Goal: Information Seeking & Learning: Find contact information

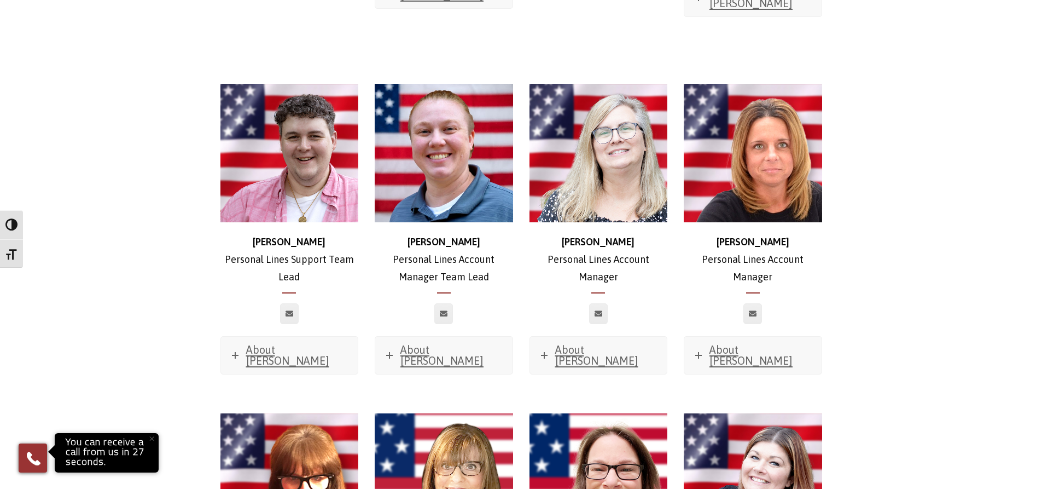
scroll to position [3392, 0]
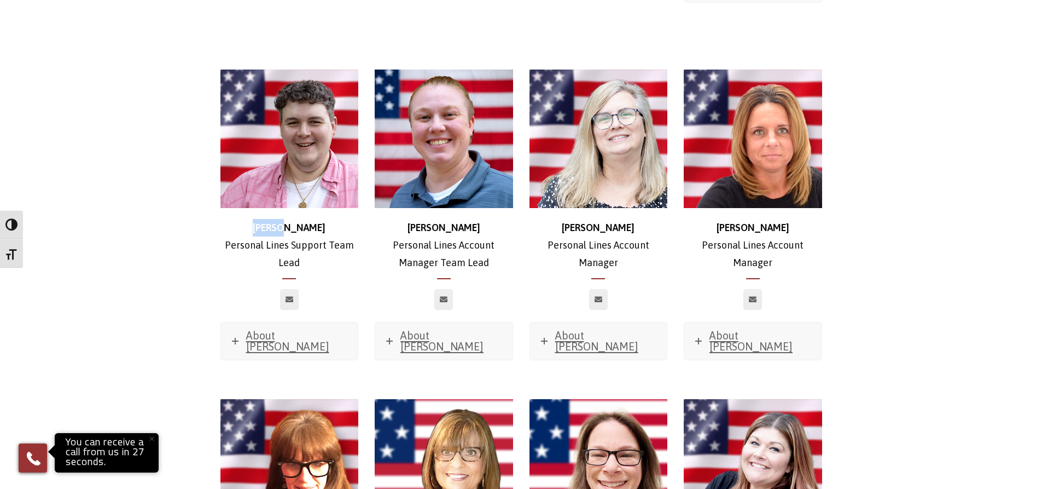
drag, startPoint x: 259, startPoint y: 127, endPoint x: 317, endPoint y: 131, distance: 58.7
click at [317, 219] on p "[PERSON_NAME] Personal Lines Support Team Lead" at bounding box center [289, 245] width 138 height 53
copy strong "[PERSON_NAME]"
drag, startPoint x: 432, startPoint y: 132, endPoint x: 472, endPoint y: 132, distance: 39.9
click at [472, 219] on p "[PERSON_NAME] Personal Lines Account Manager Team Lead" at bounding box center [444, 245] width 138 height 53
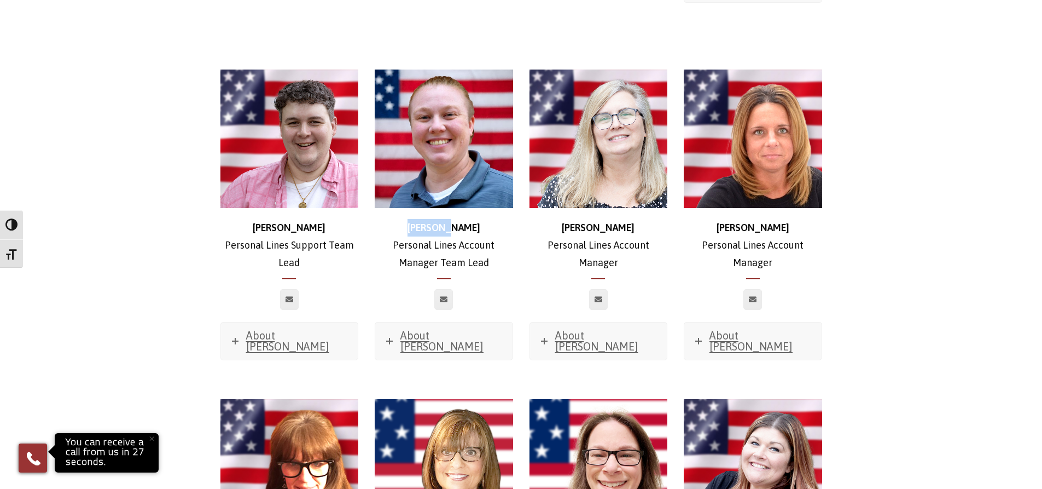
copy strong "[PERSON_NAME]"
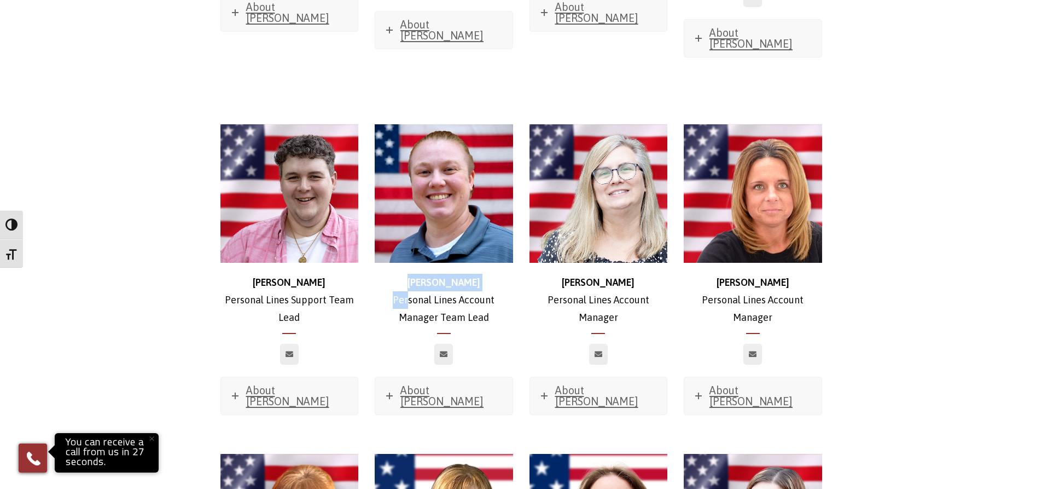
drag, startPoint x: 405, startPoint y: 193, endPoint x: 429, endPoint y: 188, distance: 23.9
click at [407, 274] on p "[PERSON_NAME] Personal Lines Account Manager Team Lead" at bounding box center [444, 300] width 138 height 53
click at [420, 274] on p "[PERSON_NAME] Personal Lines Account Manager Team Lead" at bounding box center [444, 300] width 138 height 53
drag, startPoint x: 420, startPoint y: 181, endPoint x: 464, endPoint y: 178, distance: 44.4
click at [464, 274] on p "[PERSON_NAME] Personal Lines Account Manager Team Lead" at bounding box center [444, 300] width 138 height 53
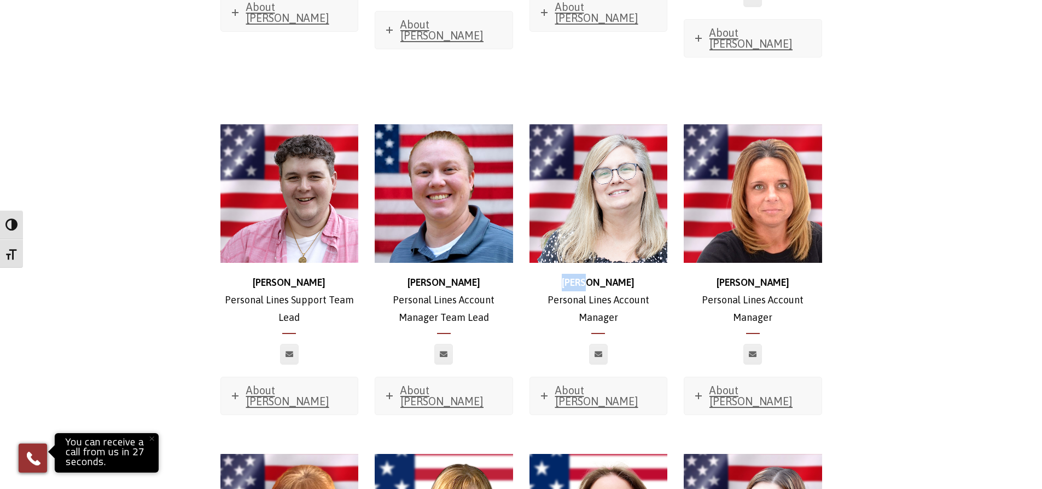
drag, startPoint x: 582, startPoint y: 184, endPoint x: 622, endPoint y: 186, distance: 39.5
click at [622, 274] on p "[PERSON_NAME] Personal Lines Account Manager" at bounding box center [599, 300] width 138 height 53
drag, startPoint x: 727, startPoint y: 182, endPoint x: 782, endPoint y: 186, distance: 55.4
click at [782, 274] on p "[PERSON_NAME] Personal Lines Account Manager" at bounding box center [753, 300] width 138 height 53
copy strong "[PERSON_NAME]"
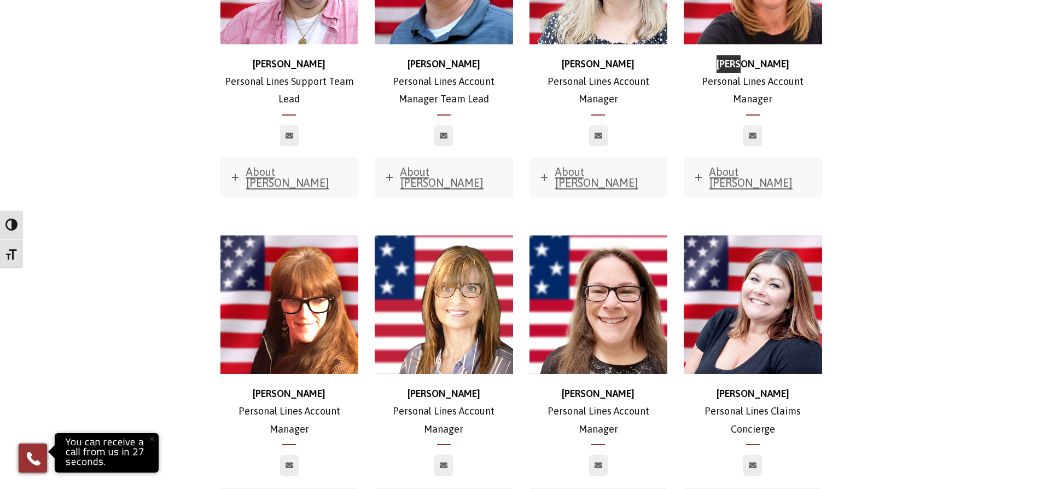
scroll to position [3556, 0]
drag, startPoint x: 275, startPoint y: 280, endPoint x: 336, endPoint y: 282, distance: 61.8
click at [336, 384] on p "[PERSON_NAME] Personal Lines Account Manager" at bounding box center [289, 410] width 138 height 53
copy strong "[PERSON_NAME]"
drag, startPoint x: 415, startPoint y: 286, endPoint x: 485, endPoint y: 280, distance: 70.2
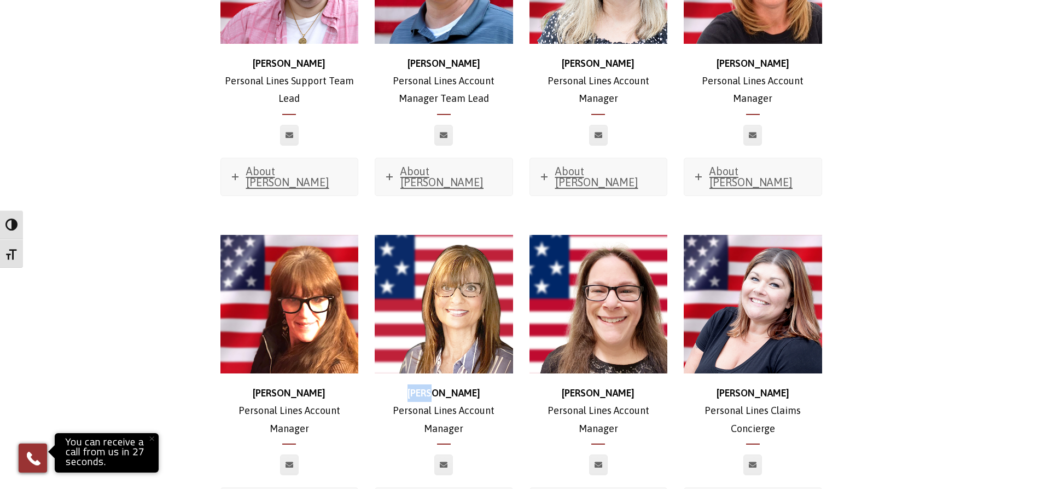
click at [485, 384] on p "[PERSON_NAME] Personal Lines Account Manager" at bounding box center [444, 410] width 138 height 53
copy strong "[PERSON_NAME]"
drag, startPoint x: 578, startPoint y: 287, endPoint x: 629, endPoint y: 286, distance: 51.5
click at [629, 384] on p "[PERSON_NAME] Personal Lines Account Manager" at bounding box center [599, 410] width 138 height 53
copy strong "[PERSON_NAME]"
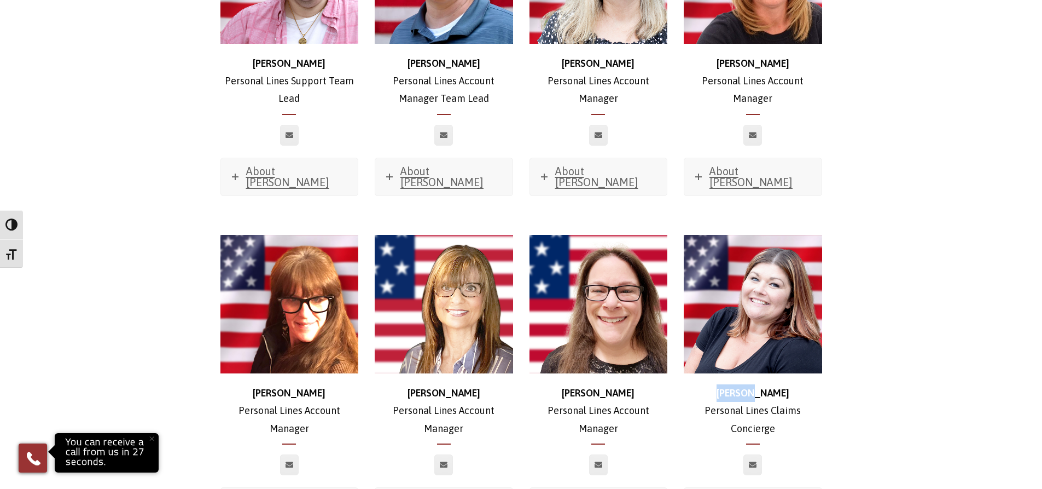
drag, startPoint x: 730, startPoint y: 287, endPoint x: 818, endPoint y: 283, distance: 88.1
click at [818, 384] on p "[PERSON_NAME] Personal Lines Claims Concierge" at bounding box center [753, 410] width 138 height 53
copy strong "[PERSON_NAME]"
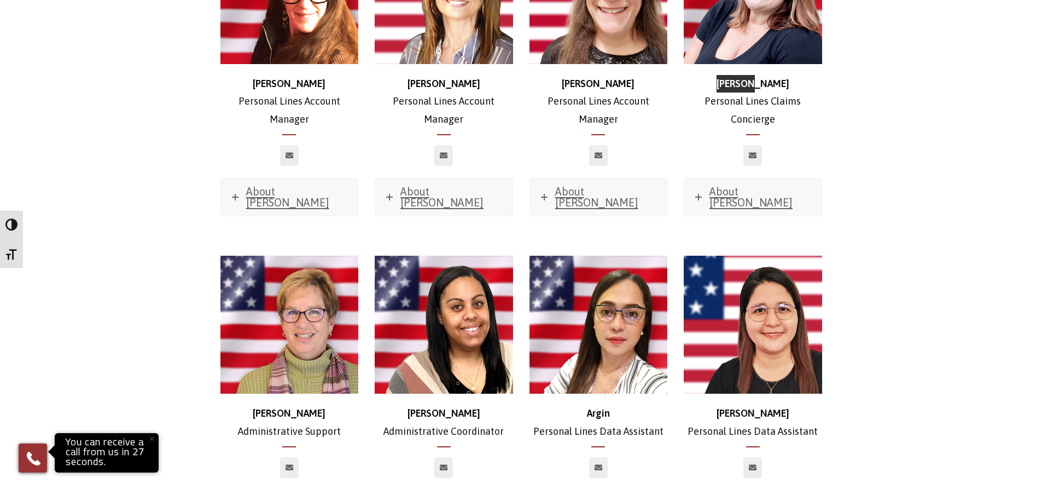
scroll to position [3884, 0]
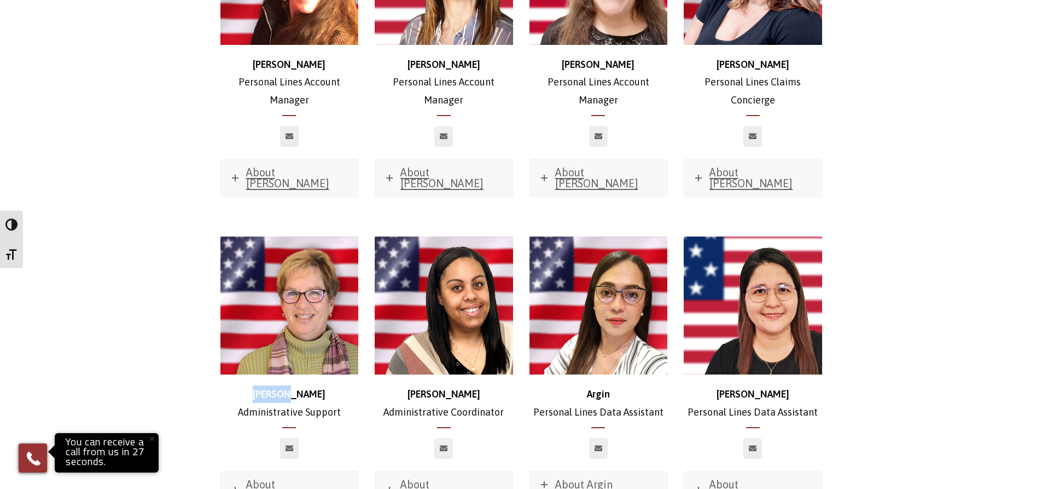
drag, startPoint x: 264, startPoint y: 276, endPoint x: 321, endPoint y: 271, distance: 57.1
click at [321, 385] on p "[PERSON_NAME] Administrative Support" at bounding box center [289, 403] width 138 height 36
copy strong "[PERSON_NAME]"
drag, startPoint x: 422, startPoint y: 272, endPoint x: 483, endPoint y: 272, distance: 61.3
click at [483, 385] on p "[PERSON_NAME] Administrative Coordinator" at bounding box center [444, 403] width 138 height 36
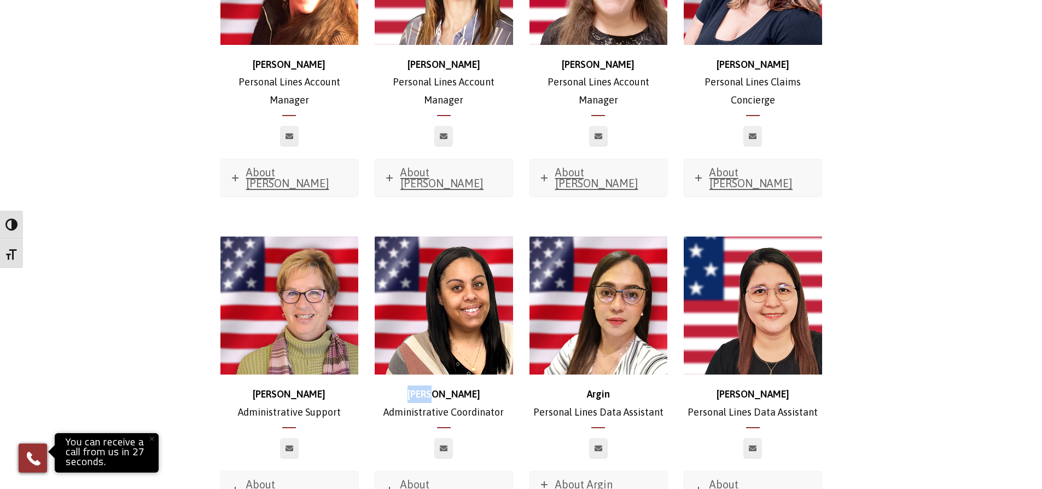
copy strong "[PERSON_NAME]"
drag, startPoint x: 574, startPoint y: 272, endPoint x: 681, endPoint y: 271, distance: 106.1
click at [637, 385] on p "Argin Personal Lines Data Assistant" at bounding box center [599, 403] width 138 height 36
copy strong "Argin"
drag, startPoint x: 717, startPoint y: 271, endPoint x: 1030, endPoint y: 280, distance: 312.5
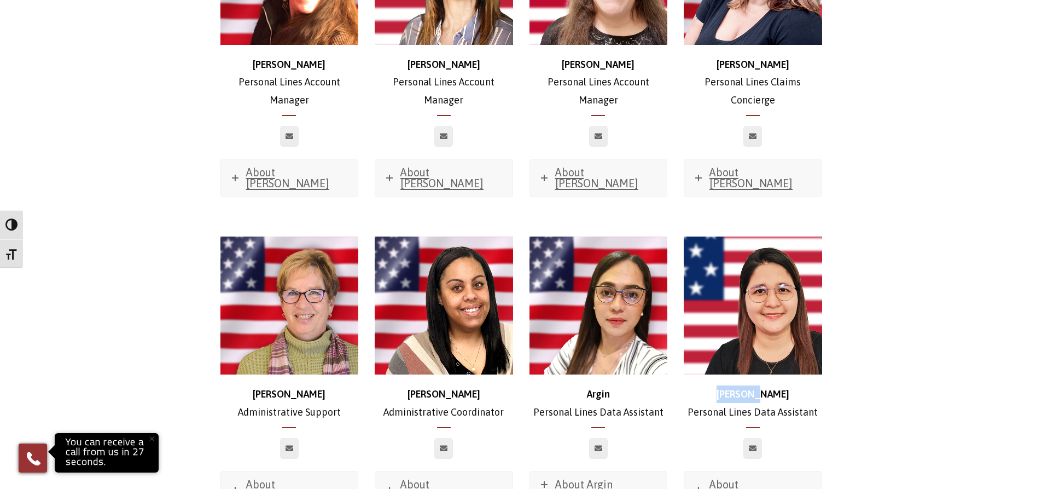
click at [821, 385] on p "Reyalyn Personal Lines Data Assistant" at bounding box center [753, 403] width 138 height 36
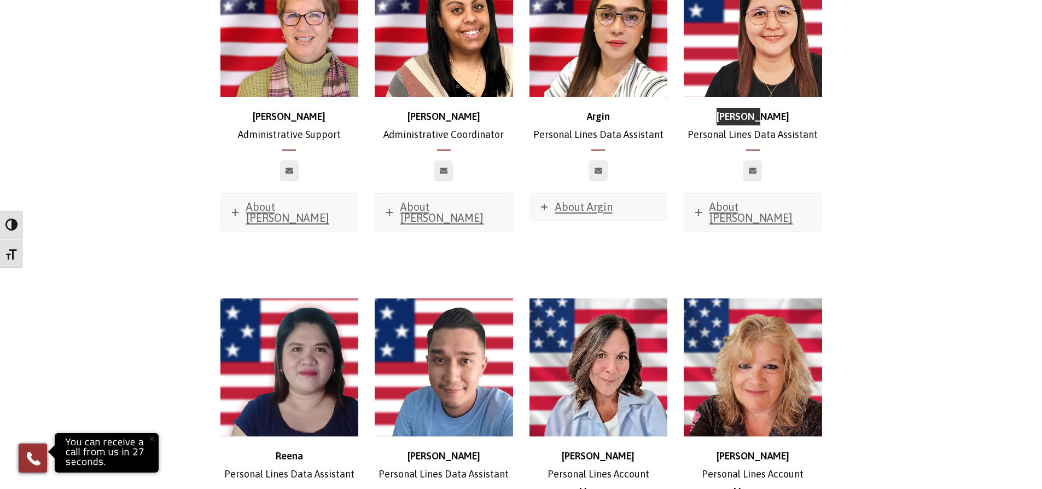
scroll to position [4213, 0]
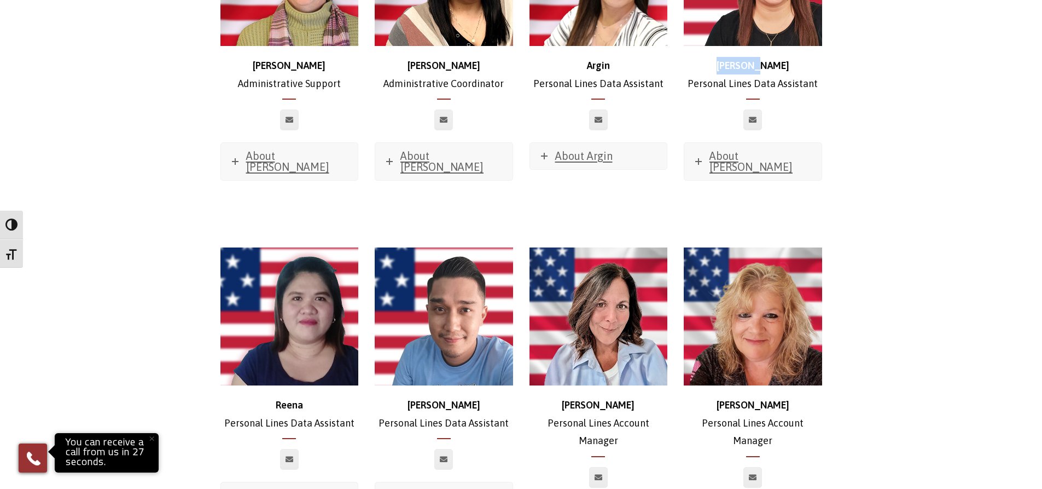
drag, startPoint x: 272, startPoint y: 263, endPoint x: 349, endPoint y: 266, distance: 77.2
click at [347, 264] on div "Reena Personal Lines Data Assistant About Reena Favorite Movie? Miracles from H…" at bounding box center [289, 384] width 138 height 274
drag, startPoint x: 416, startPoint y: 273, endPoint x: 471, endPoint y: 273, distance: 54.7
click at [471, 396] on p "[PERSON_NAME] Personal Lines Data Assistant" at bounding box center [444, 414] width 138 height 36
drag, startPoint x: 583, startPoint y: 274, endPoint x: 633, endPoint y: 271, distance: 49.9
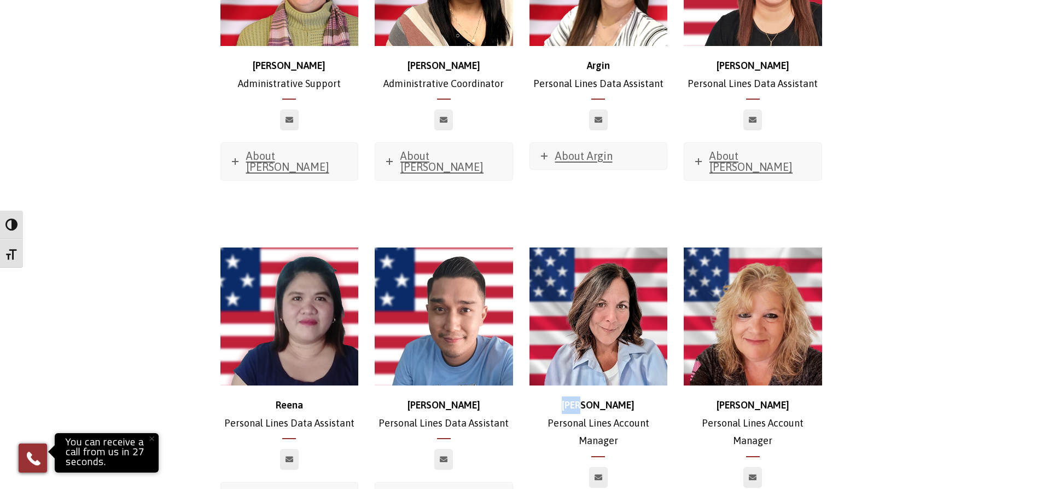
click at [633, 396] on p "[PERSON_NAME] Personal Lines Account Manager" at bounding box center [599, 422] width 138 height 53
drag, startPoint x: 733, startPoint y: 274, endPoint x: 821, endPoint y: 270, distance: 87.6
click at [821, 396] on p "[PERSON_NAME] Personal Lines Account Manager" at bounding box center [753, 422] width 138 height 53
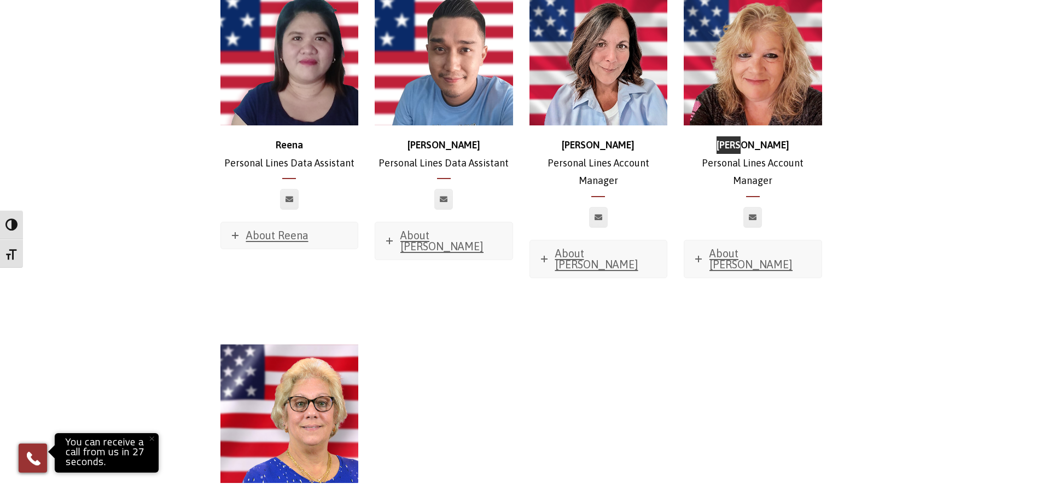
scroll to position [4486, 0]
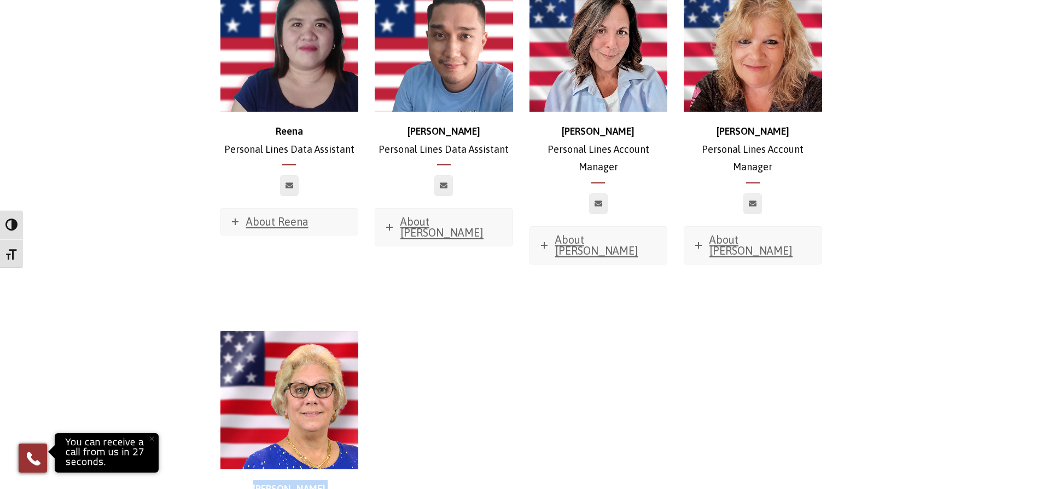
drag, startPoint x: 238, startPoint y: 351, endPoint x: 397, endPoint y: 350, distance: 159.2
click at [376, 352] on div "[PERSON_NAME] Personal Lines Inside Sales Producer About [PERSON_NAME] Favorite…" at bounding box center [521, 481] width 618 height 357
click at [404, 342] on div at bounding box center [444, 481] width 155 height 357
drag, startPoint x: 243, startPoint y: 338, endPoint x: 810, endPoint y: 338, distance: 566.3
click at [374, 337] on div "[PERSON_NAME] Personal Lines Inside Sales Producer About [PERSON_NAME] Favorite…" at bounding box center [521, 481] width 618 height 357
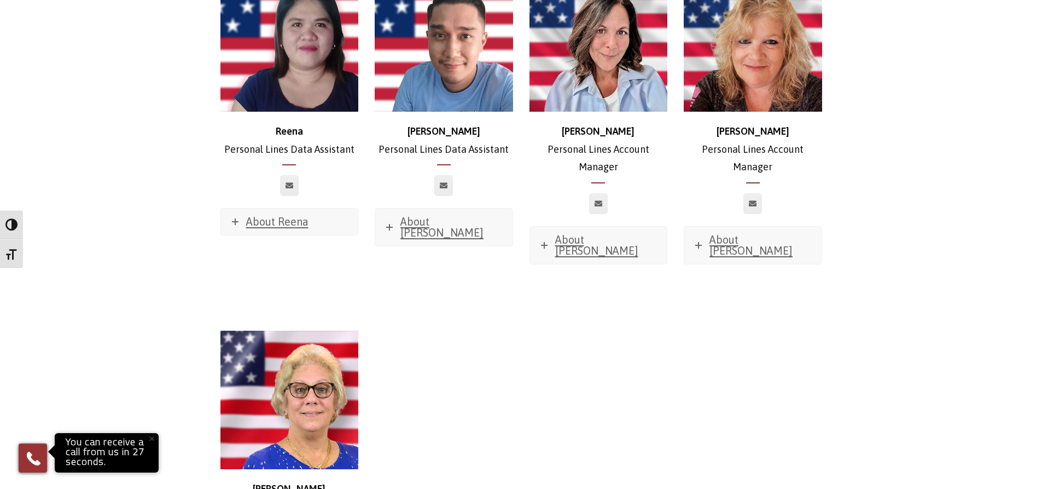
click at [631, 365] on div at bounding box center [598, 481] width 155 height 357
drag, startPoint x: 293, startPoint y: 347, endPoint x: 373, endPoint y: 347, distance: 80.4
click at [373, 347] on div "[PERSON_NAME] Personal Lines Inside Sales Producer About [PERSON_NAME] Favorite…" at bounding box center [521, 481] width 618 height 357
click at [355, 336] on div "[PERSON_NAME] Personal Lines Inside Sales Producer About [PERSON_NAME] Favorite…" at bounding box center [289, 481] width 138 height 302
click at [415, 421] on div at bounding box center [444, 481] width 155 height 357
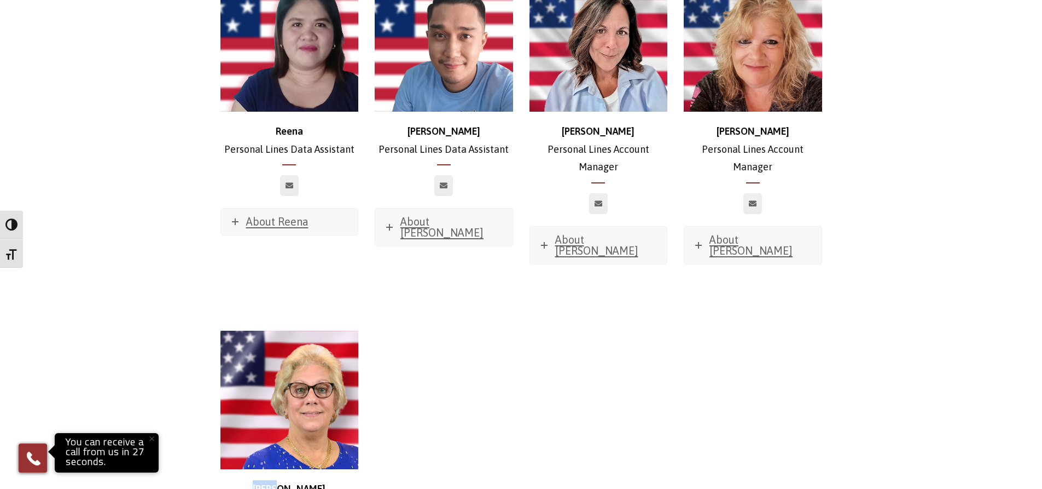
drag, startPoint x: 294, startPoint y: 347, endPoint x: 323, endPoint y: 347, distance: 28.4
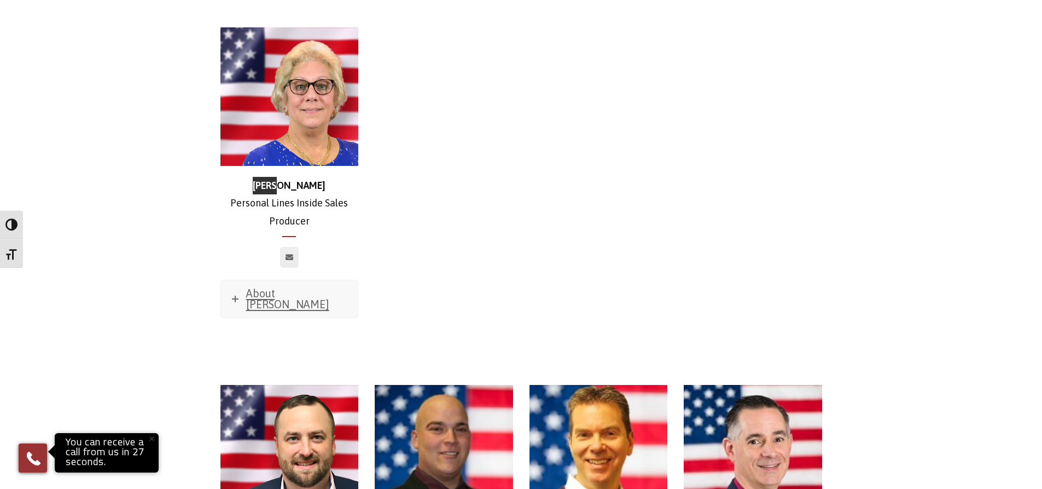
scroll to position [4924, 0]
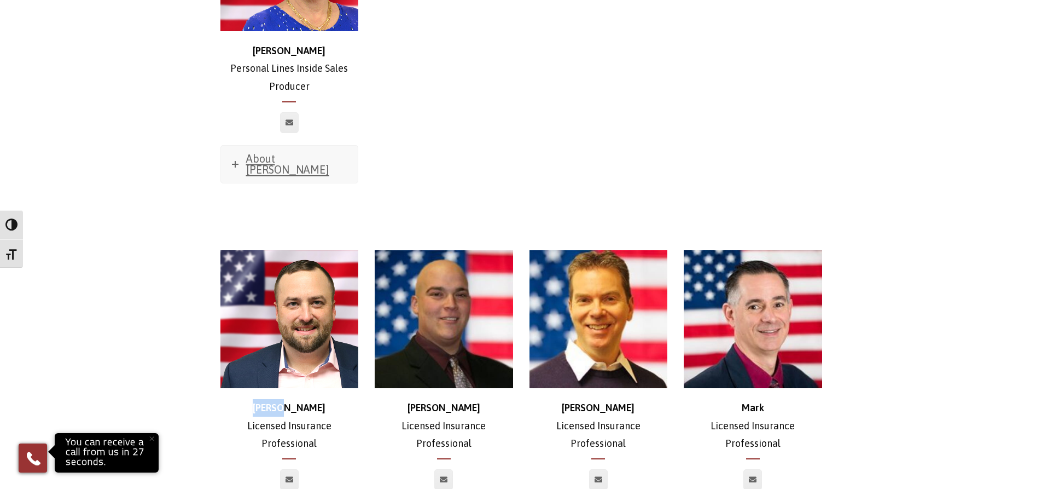
drag, startPoint x: 264, startPoint y: 260, endPoint x: 362, endPoint y: 259, distance: 98.5
click at [362, 259] on div "[PERSON_NAME] Licensed Insurance Professional About [PERSON_NAME] Favorite Movi…" at bounding box center [289, 401] width 155 height 302
drag, startPoint x: 416, startPoint y: 258, endPoint x: 507, endPoint y: 249, distance: 90.6
click at [507, 399] on p "[PERSON_NAME] Licensed Insurance Professional" at bounding box center [444, 425] width 138 height 53
drag, startPoint x: 584, startPoint y: 253, endPoint x: 647, endPoint y: 248, distance: 63.2
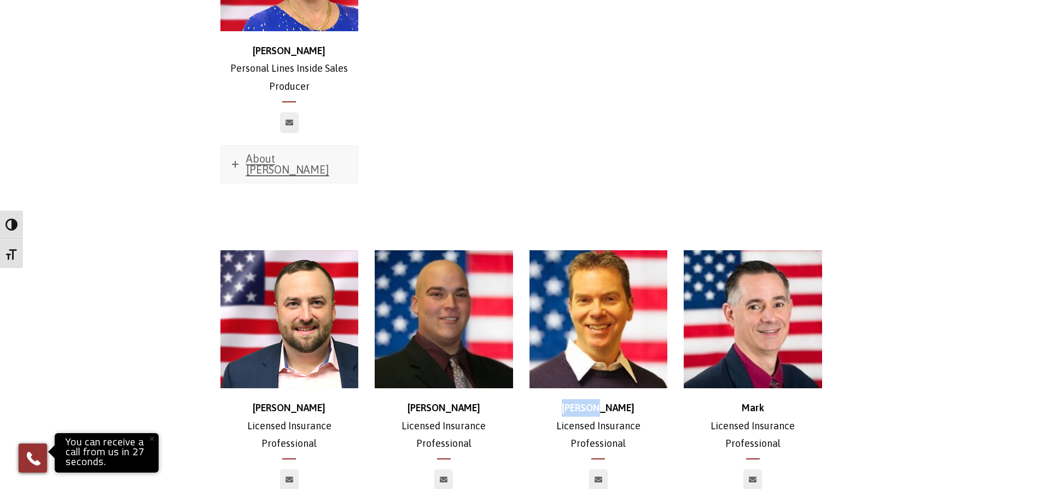
click at [647, 399] on p "[PERSON_NAME] Licensed Insurance Professional" at bounding box center [599, 425] width 138 height 53
drag, startPoint x: 731, startPoint y: 255, endPoint x: 795, endPoint y: 254, distance: 64.0
click at [795, 399] on p "Mark Licensed Insurance Professional" at bounding box center [753, 425] width 138 height 53
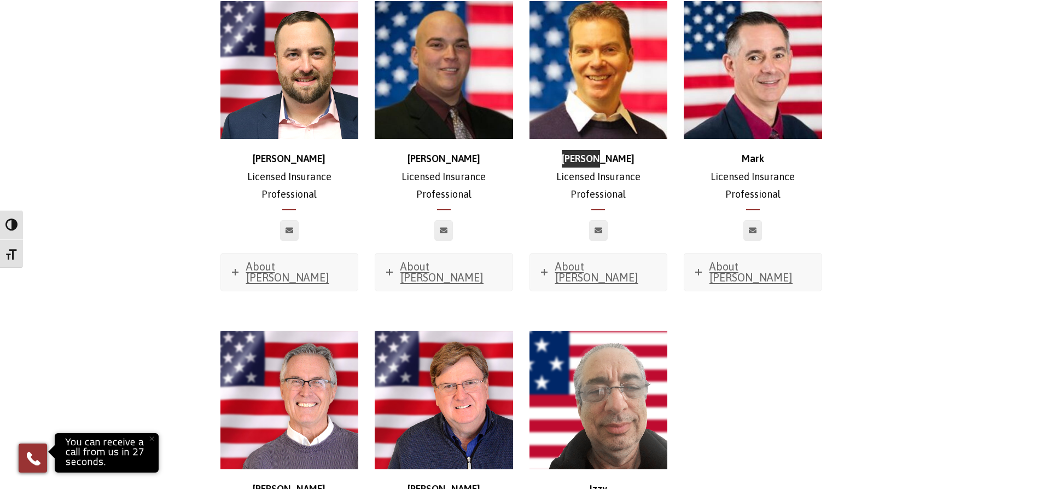
scroll to position [5198, 0]
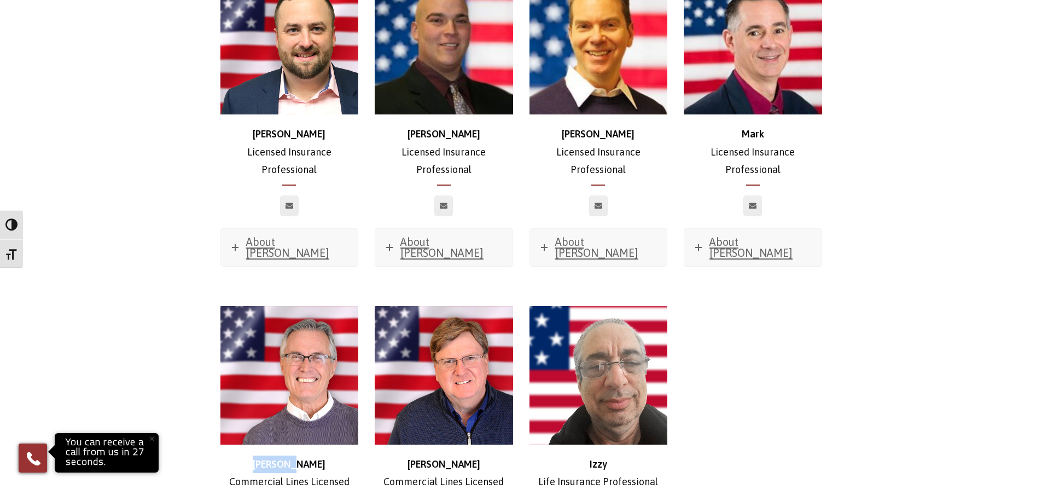
drag, startPoint x: 263, startPoint y: 283, endPoint x: 312, endPoint y: 284, distance: 49.8
click at [312, 455] on p "[PERSON_NAME] Commercial Lines Licensed New Business Insurance Specialist" at bounding box center [289, 490] width 138 height 71
drag, startPoint x: 407, startPoint y: 283, endPoint x: 519, endPoint y: 283, distance: 111.6
click at [519, 306] on div "[PERSON_NAME] Commercial Lines Licensed New Business Insurance Specialist About…" at bounding box center [444, 466] width 155 height 320
drag, startPoint x: 634, startPoint y: 284, endPoint x: 655, endPoint y: 284, distance: 21.3
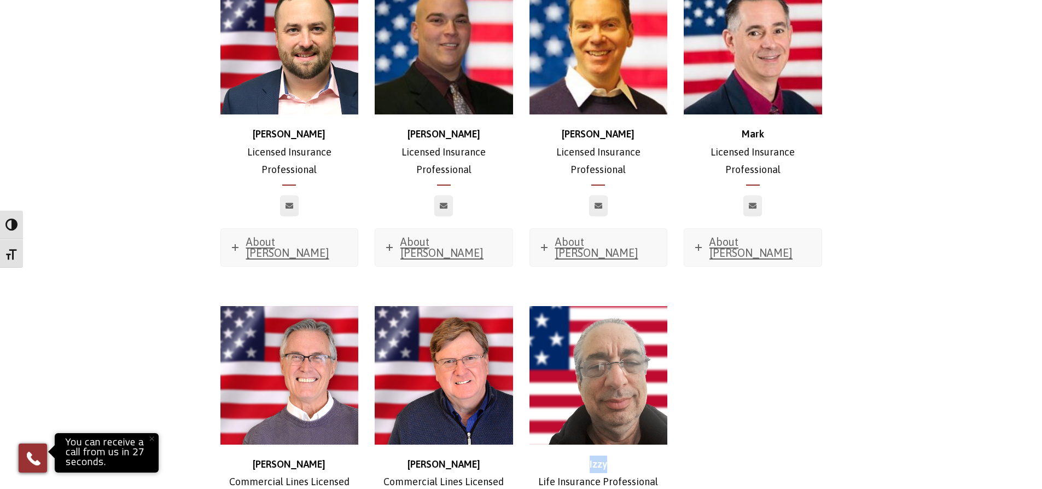
click at [655, 455] on p "Izzy Life Insurance Professional" at bounding box center [599, 473] width 138 height 36
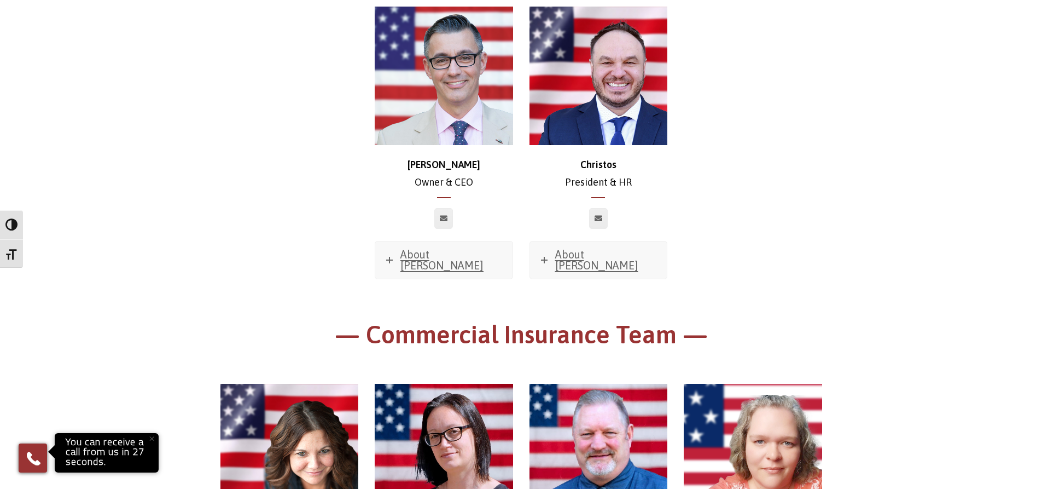
scroll to position [0, 0]
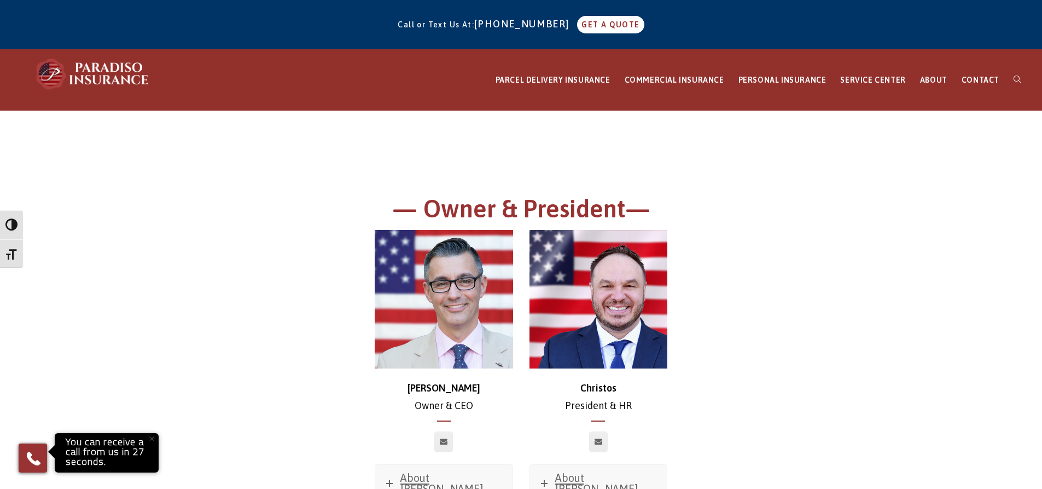
click at [753, 185] on div at bounding box center [521, 152] width 618 height 82
